Goal: Information Seeking & Learning: Compare options

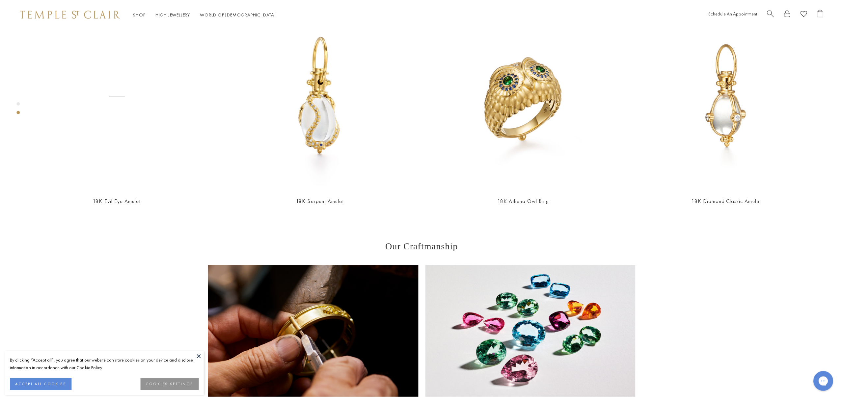
scroll to position [624, 0]
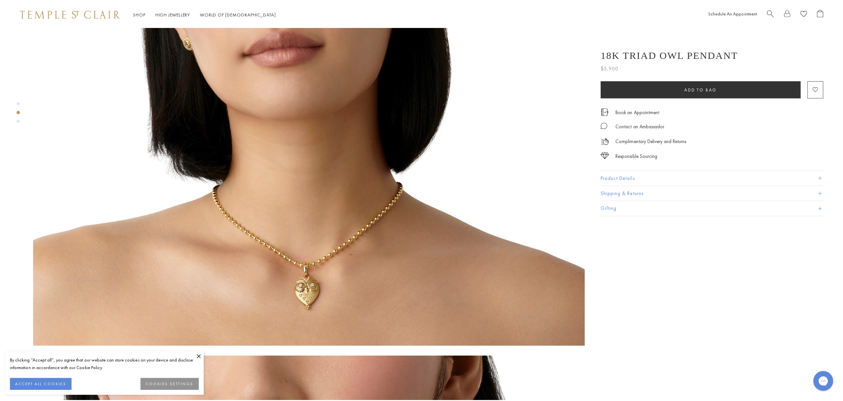
scroll to position [795, 0]
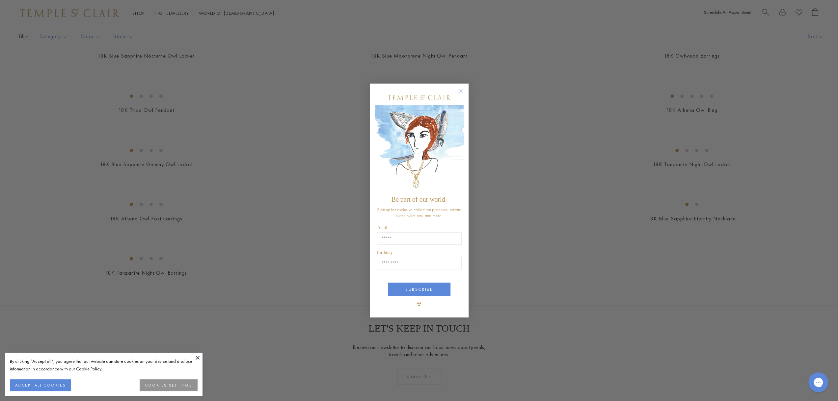
scroll to position [329, 0]
click at [466, 90] on circle "Close dialog" at bounding box center [463, 91] width 8 height 8
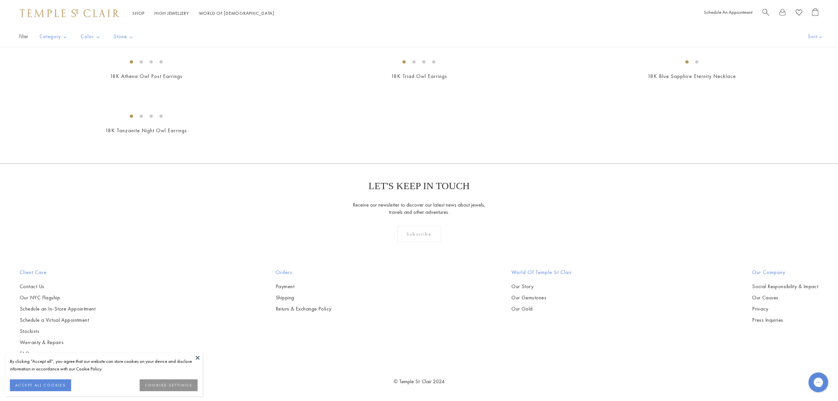
scroll to position [2174, 0]
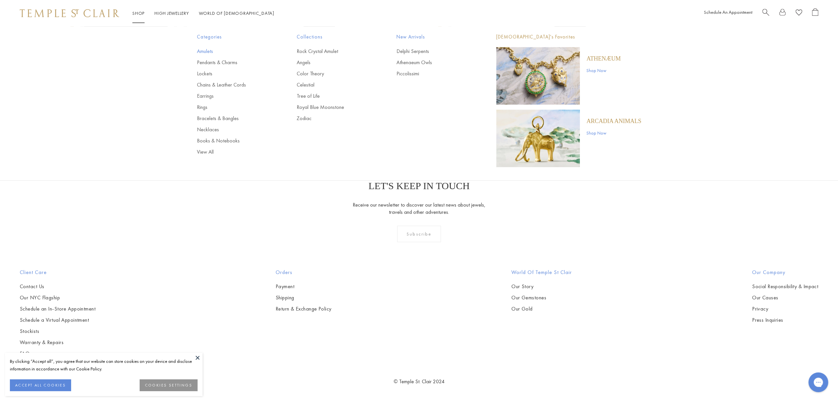
click at [206, 53] on link "Amulets" at bounding box center [233, 51] width 73 height 7
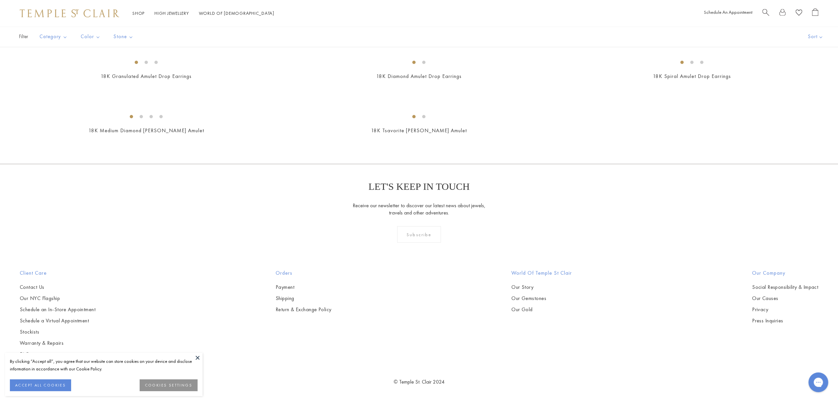
scroll to position [1153, 0]
click at [0, 0] on img at bounding box center [0, 0] width 0 height 0
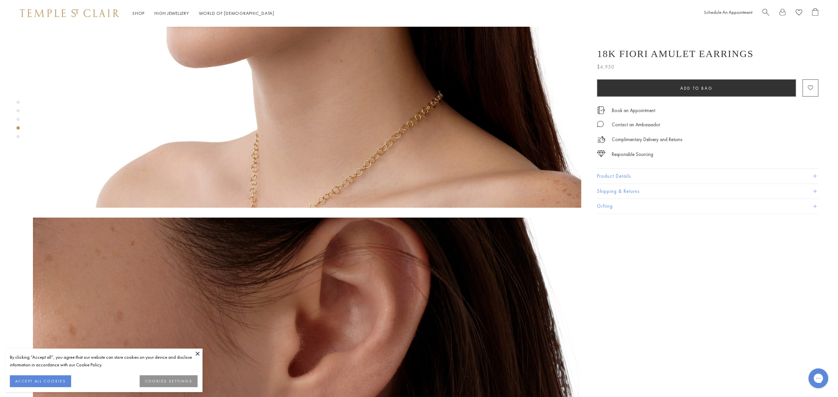
scroll to position [1713, 0]
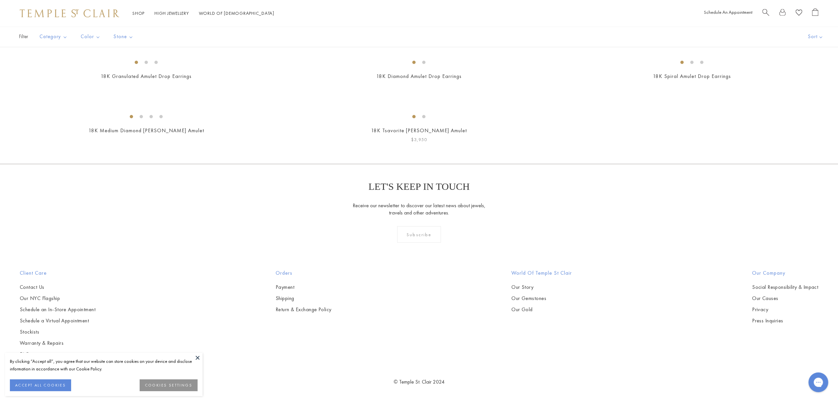
scroll to position [5764, 0]
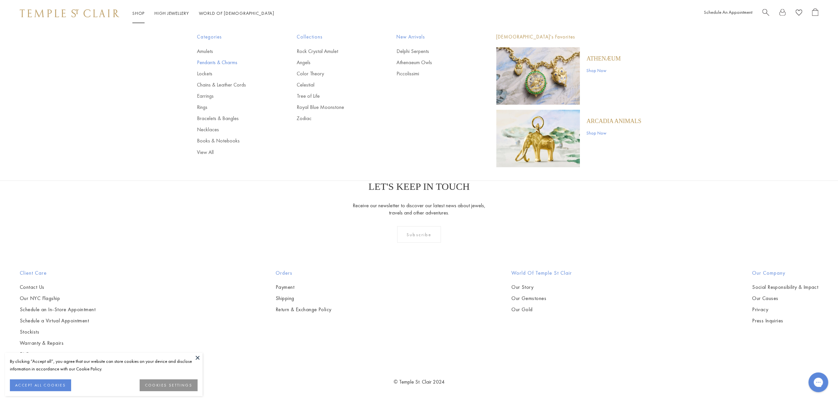
click at [215, 64] on link "Pendants & Charms" at bounding box center [233, 62] width 73 height 7
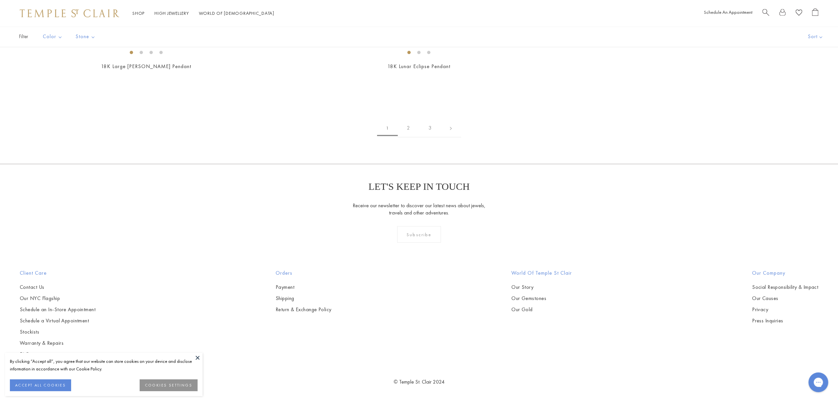
scroll to position [5895, 0]
click at [408, 137] on link "2" at bounding box center [408, 128] width 21 height 18
click at [0, 0] on img at bounding box center [0, 0] width 0 height 0
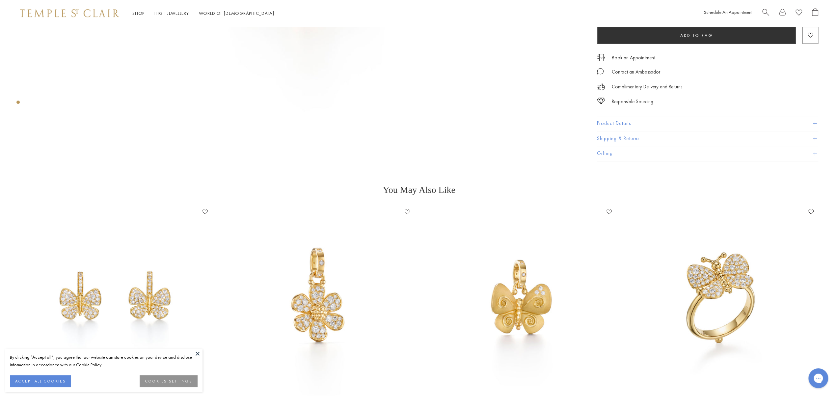
scroll to position [527, 0]
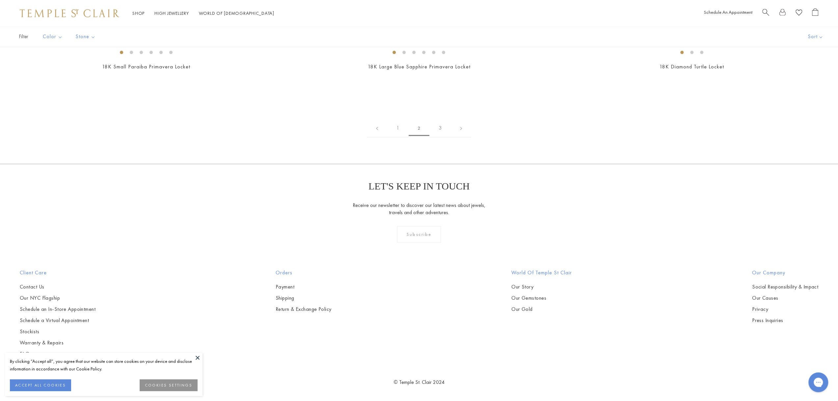
scroll to position [1910, 0]
click at [0, 0] on img at bounding box center [0, 0] width 0 height 0
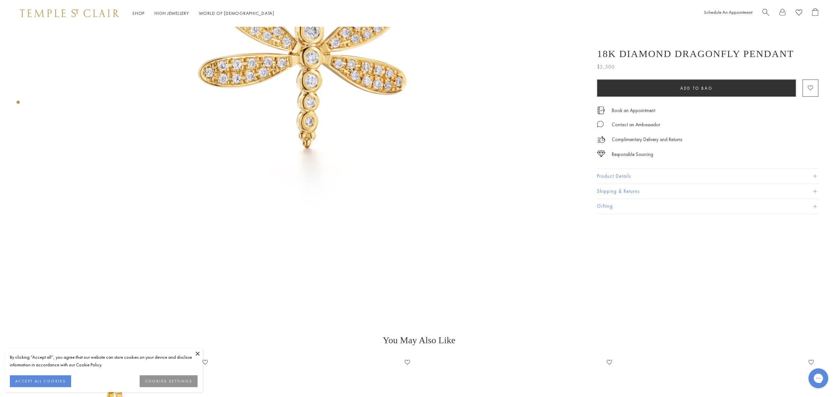
scroll to position [66, 0]
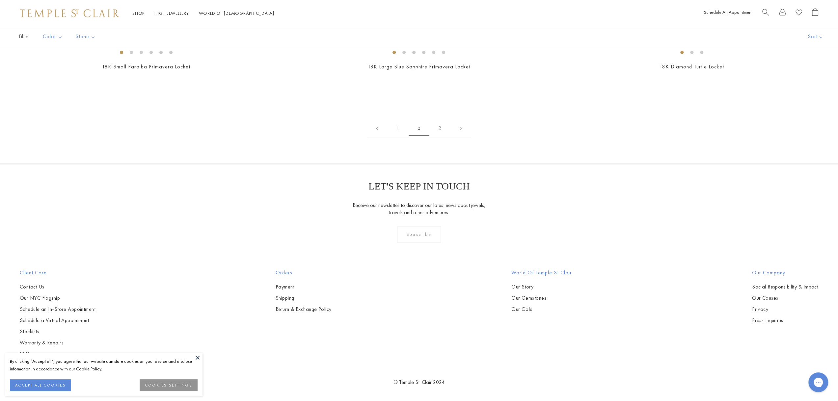
scroll to position [4835, 0]
click at [440, 137] on link "3" at bounding box center [439, 128] width 21 height 18
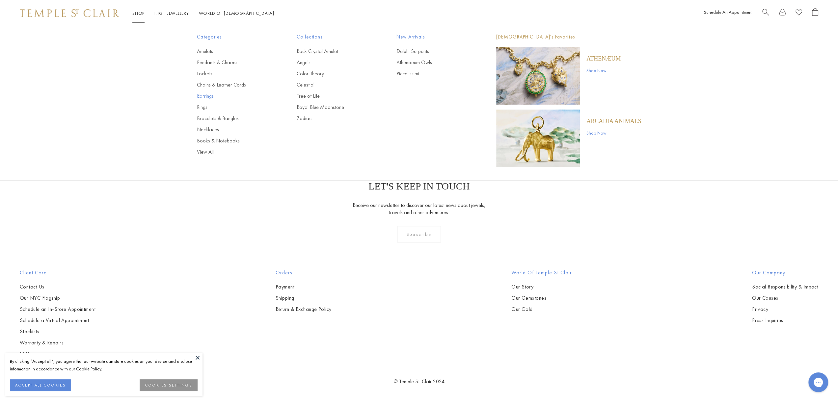
click at [207, 99] on link "Earrings" at bounding box center [233, 96] width 73 height 7
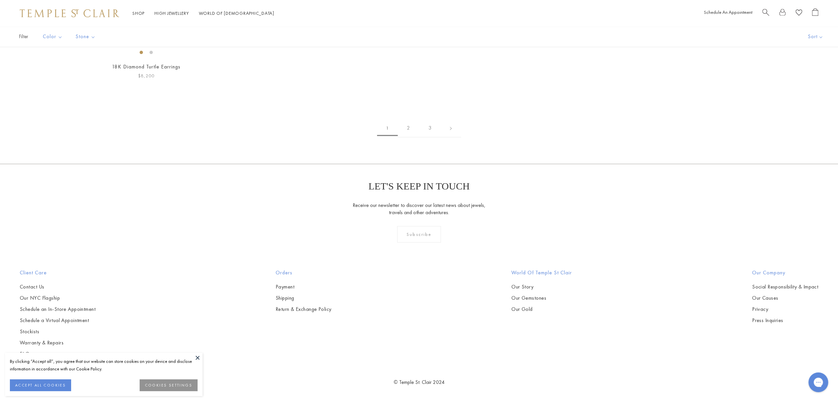
scroll to position [4611, 0]
click at [410, 137] on link "2" at bounding box center [408, 128] width 21 height 18
click at [440, 137] on link "3" at bounding box center [439, 128] width 21 height 18
